Goal: Find specific page/section

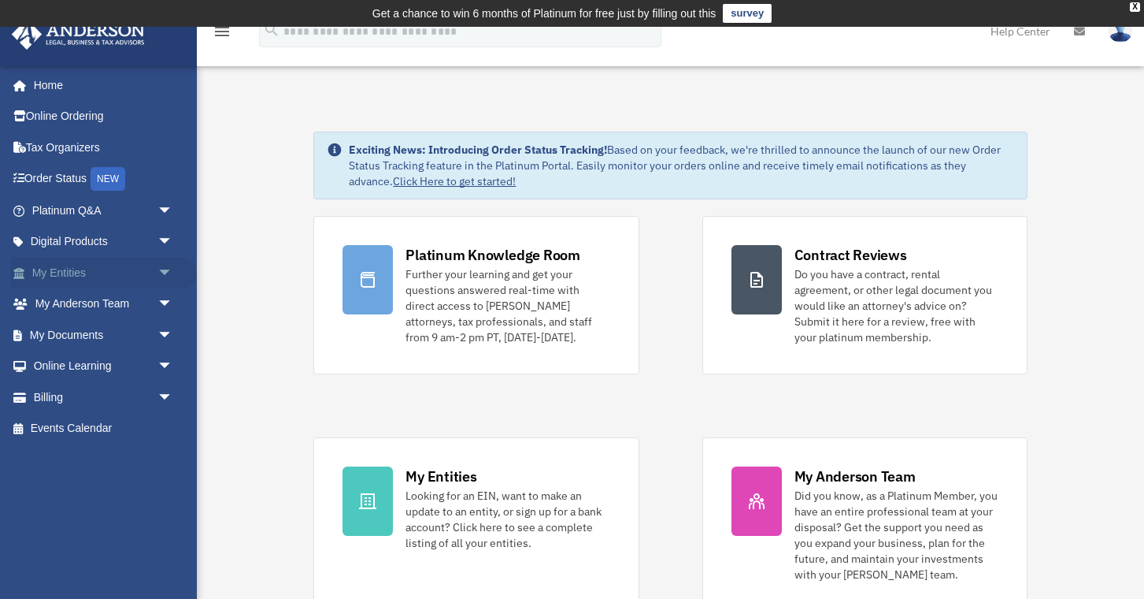
click at [162, 263] on span "arrow_drop_down" at bounding box center [174, 273] width 32 height 32
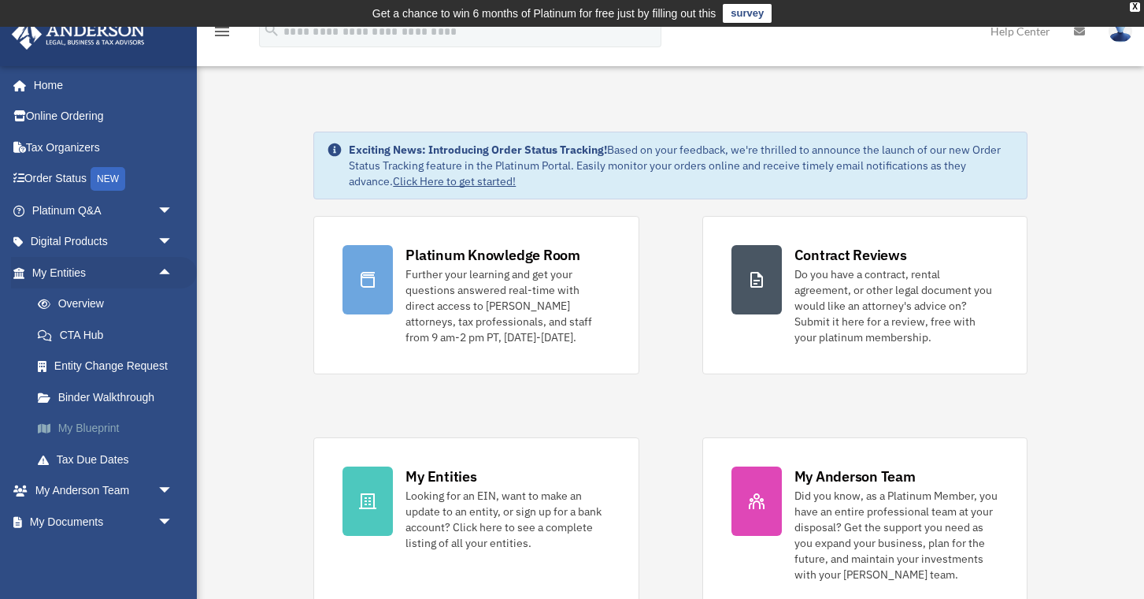
click at [91, 423] on link "My Blueprint" at bounding box center [109, 429] width 175 height 32
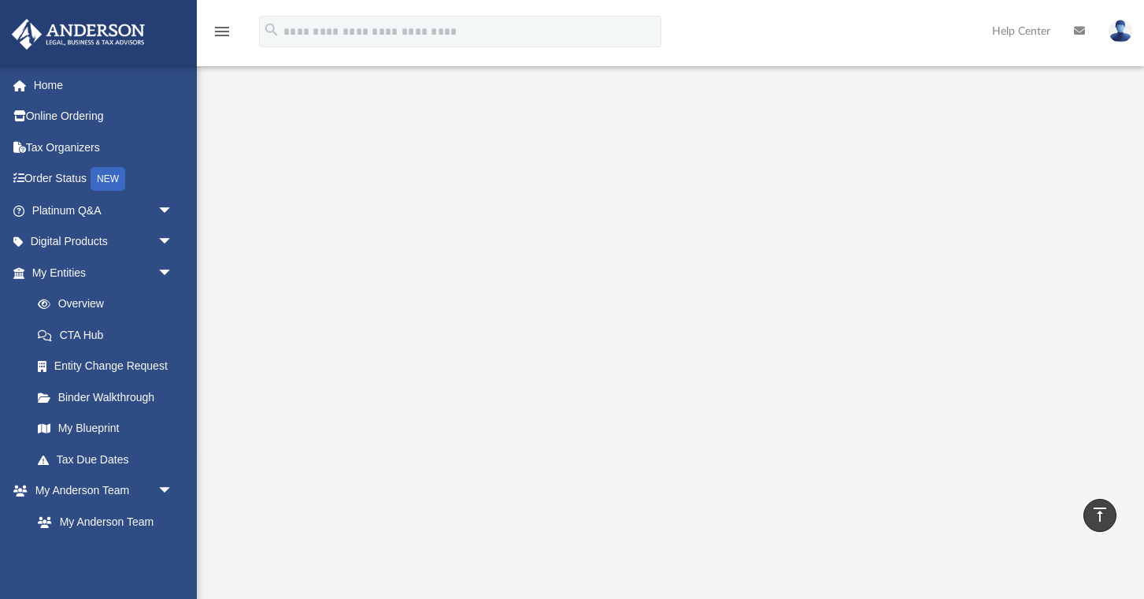
scroll to position [50, 0]
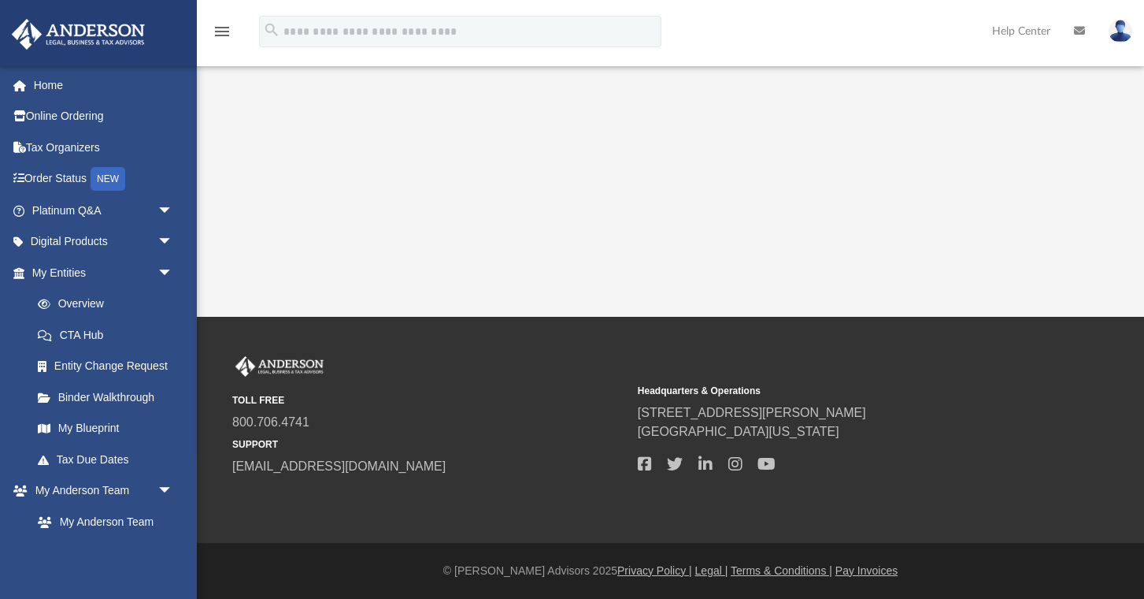
scroll to position [50, 0]
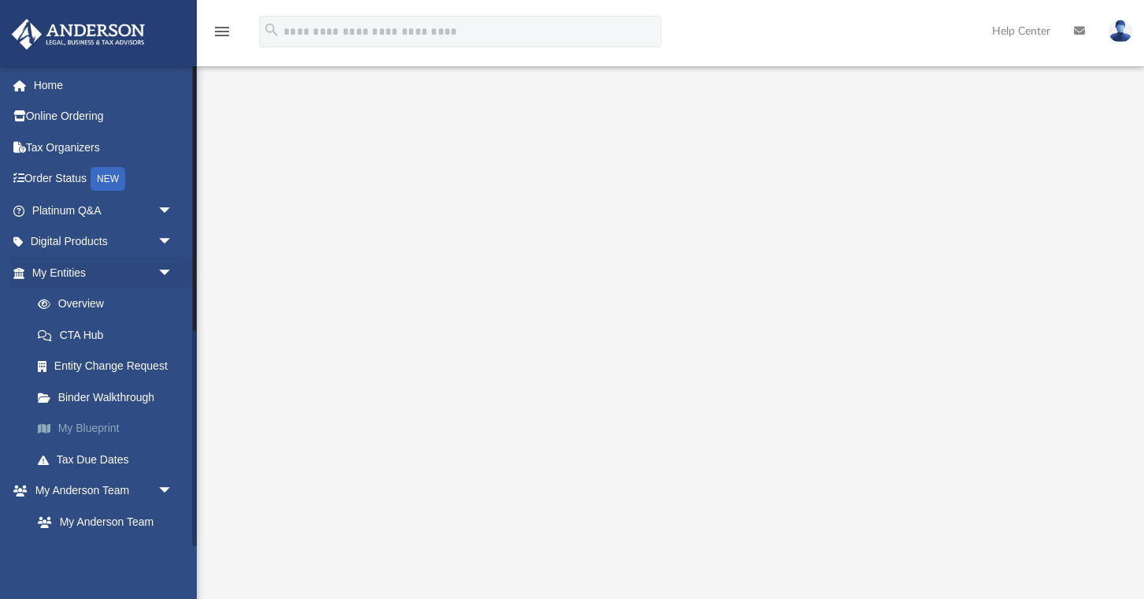
click at [110, 425] on link "My Blueprint" at bounding box center [109, 429] width 175 height 32
click at [110, 450] on link "Tax Due Dates" at bounding box center [109, 459] width 175 height 32
